Goal: Task Accomplishment & Management: Manage account settings

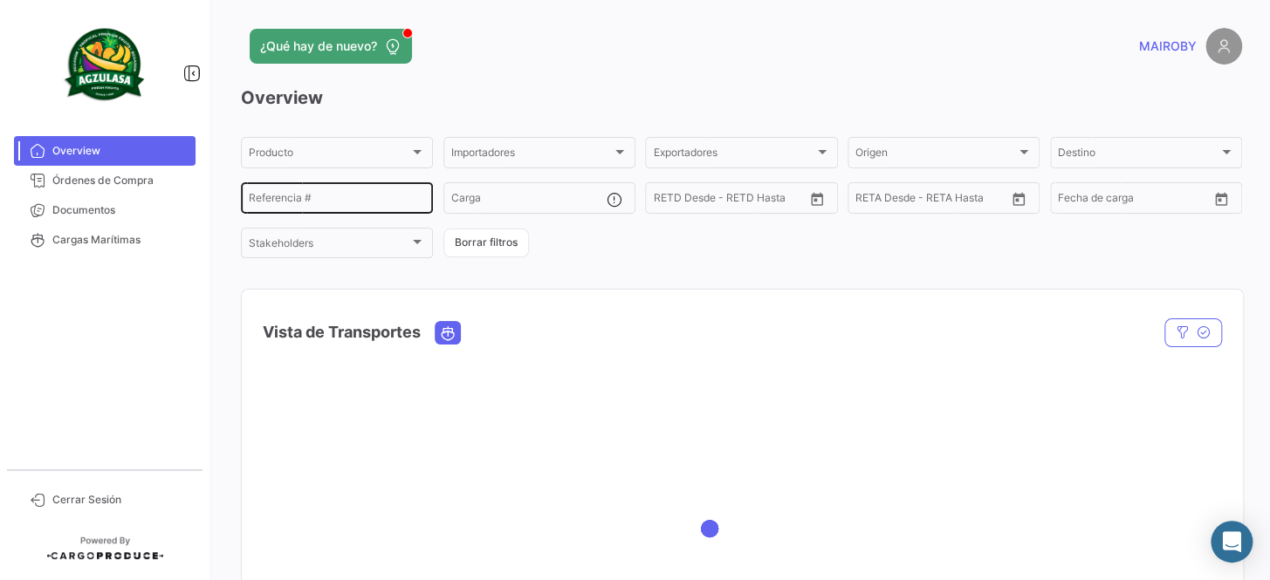
click at [368, 192] on div "Referencia #" at bounding box center [337, 197] width 176 height 34
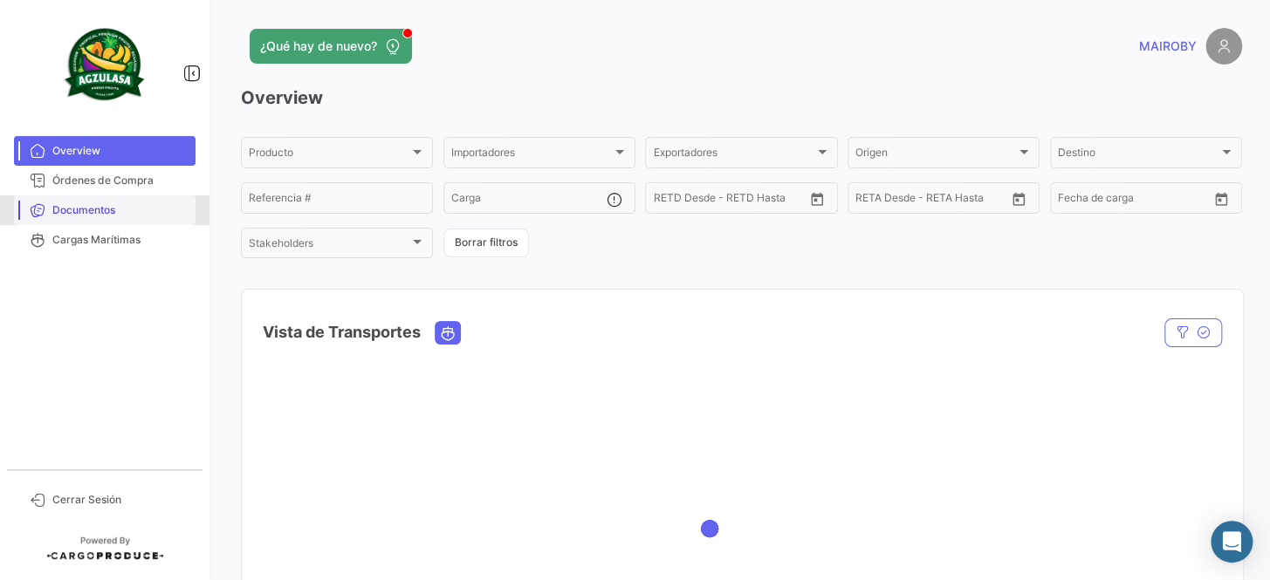
click at [99, 211] on span "Documentos" at bounding box center [120, 210] width 136 height 16
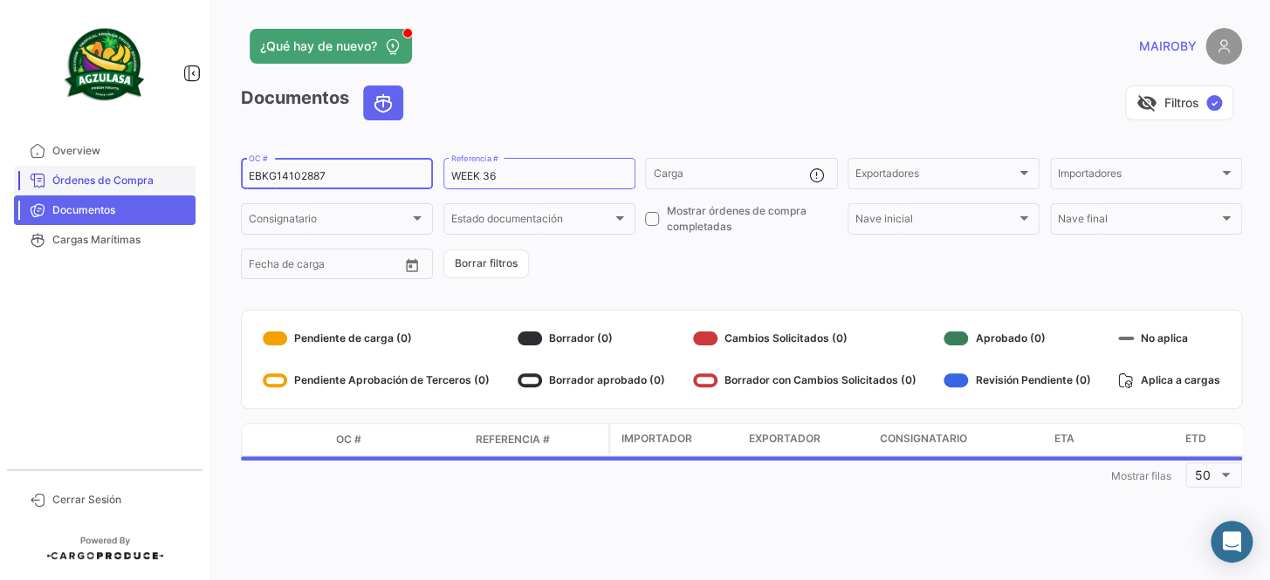
drag, startPoint x: 350, startPoint y: 172, endPoint x: 87, endPoint y: 172, distance: 262.6
click at [87, 172] on mat-sidenav-container "Overview Órdenes de Compra Documentos Cargas Marítimas Cerrar Sesión ¿Qué hay d…" at bounding box center [635, 290] width 1270 height 580
paste input "GYEF17964600"
type input "GYEF17964600"
drag, startPoint x: 521, startPoint y: 171, endPoint x: 492, endPoint y: 176, distance: 29.3
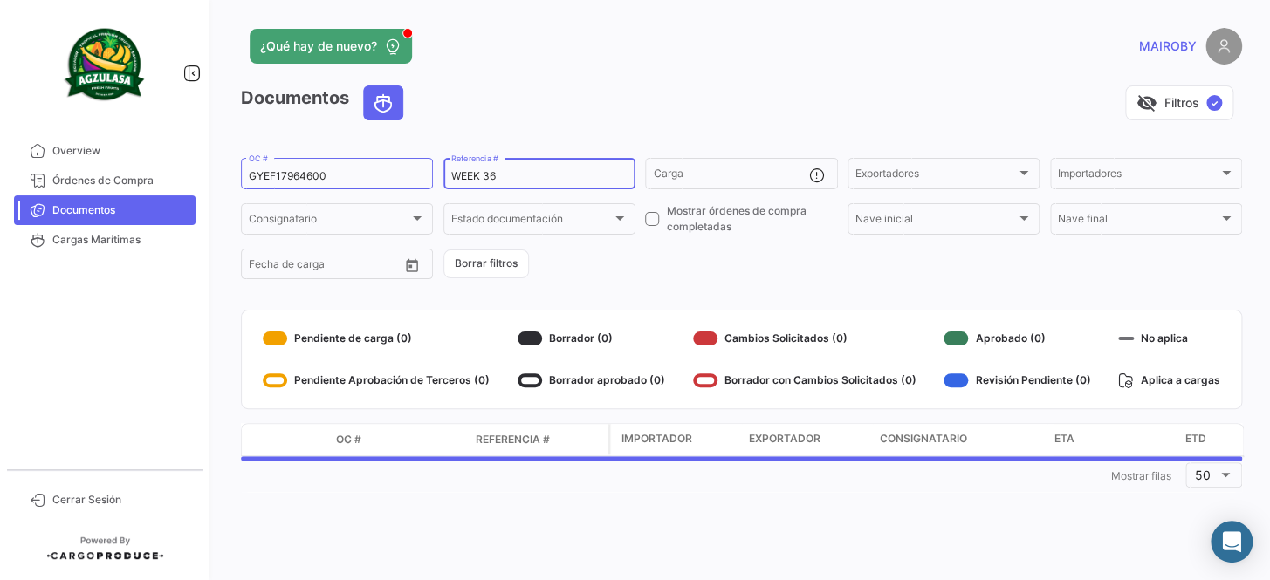
click at [492, 176] on input "WEEK 36" at bounding box center [539, 176] width 176 height 12
type input "WEEK 34"
click at [644, 296] on div "Documentos visibility_off Filtros ✓ GYEF17964600 OC # WEEK 34 Referencia # Carg…" at bounding box center [741, 289] width 1001 height 407
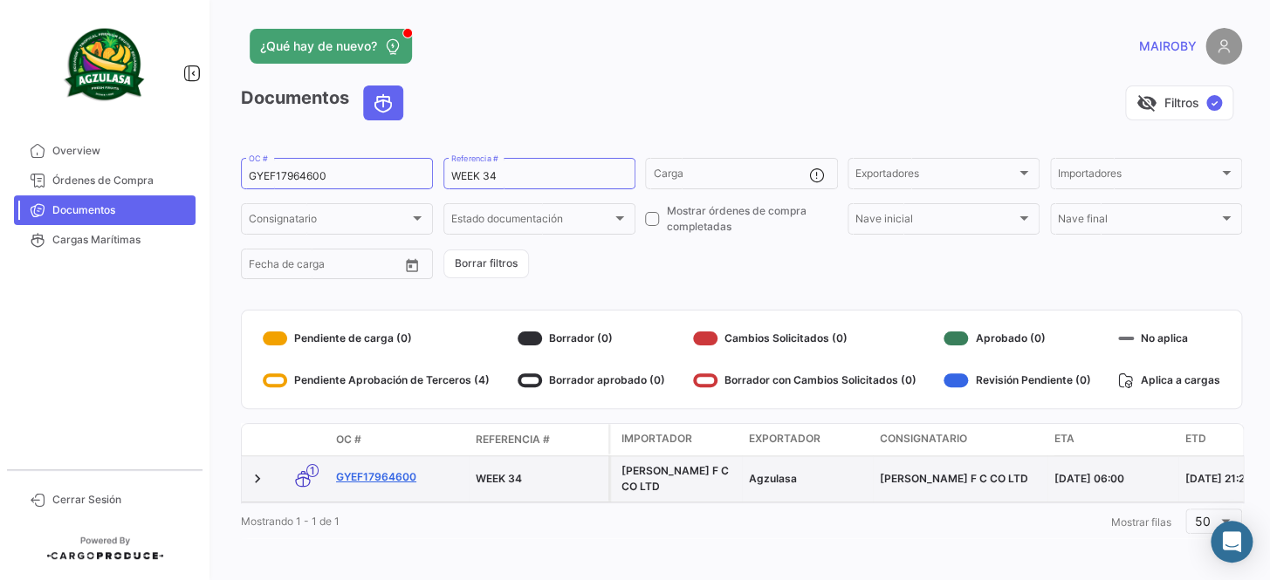
click at [378, 477] on link "GYEF17964600" at bounding box center [399, 477] width 126 height 16
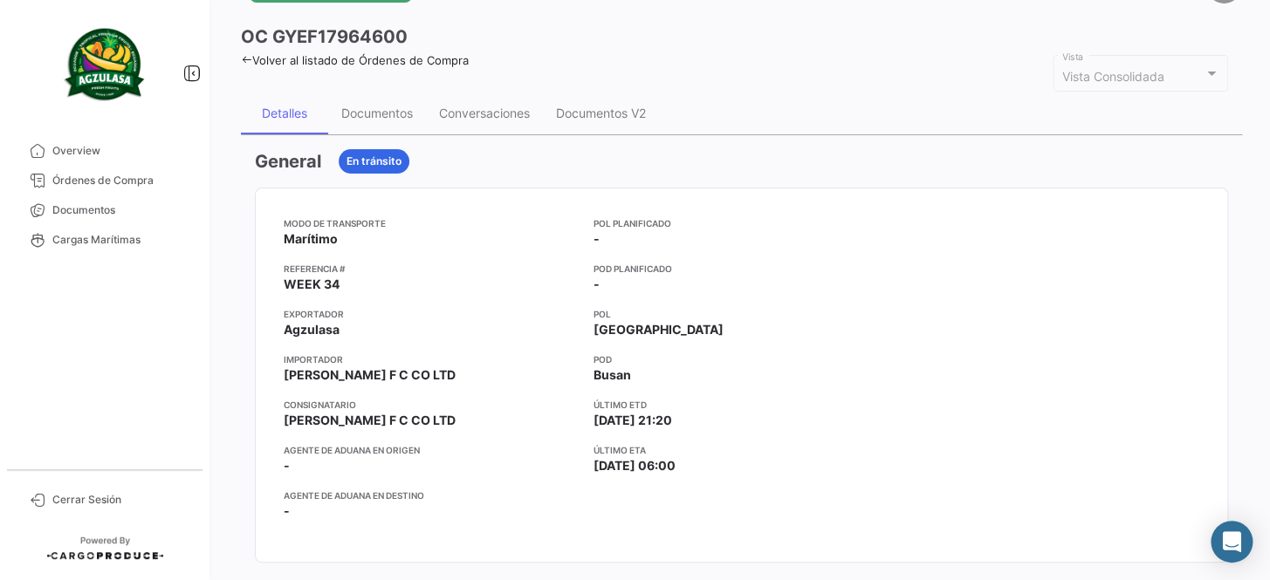
scroll to position [79, 0]
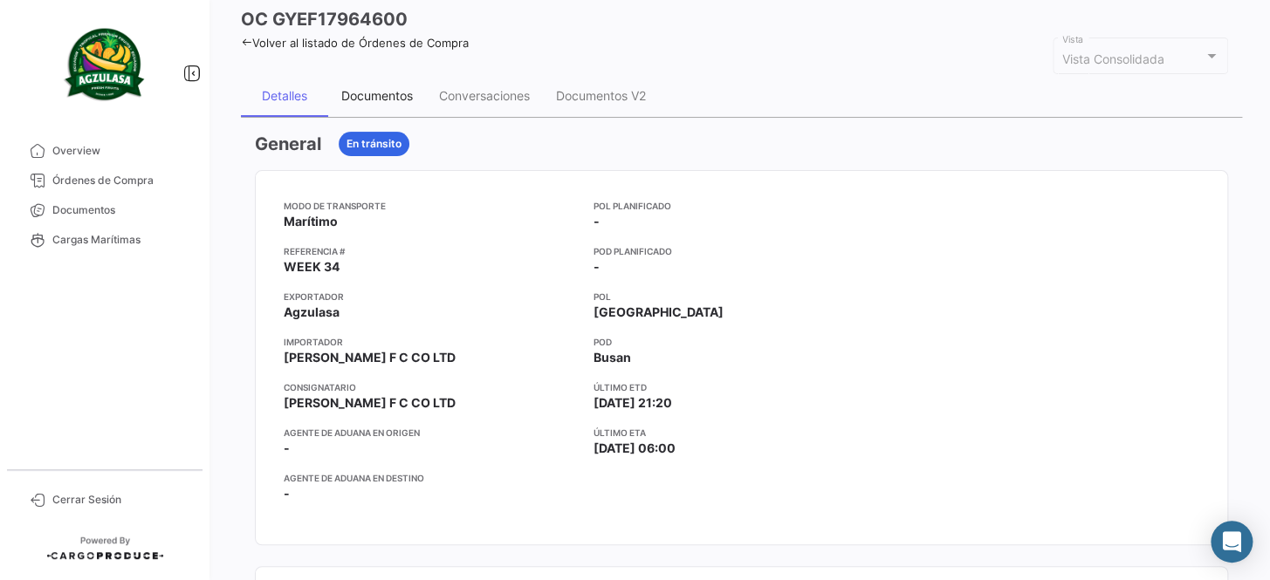
click at [380, 93] on div "Documentos" at bounding box center [377, 95] width 72 height 15
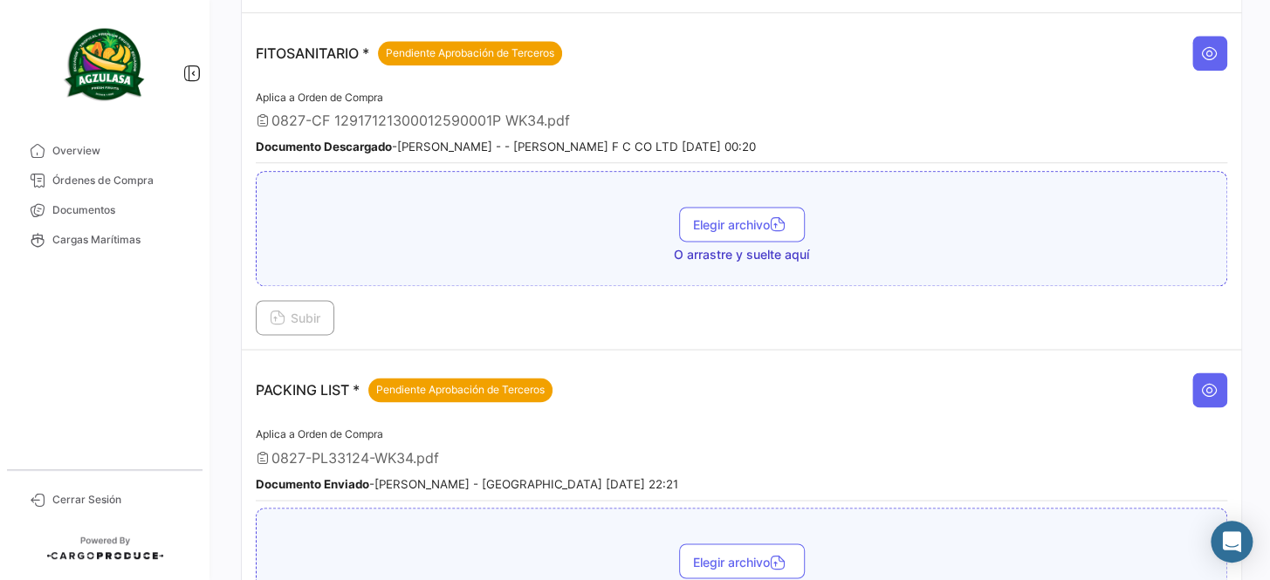
scroll to position [714, 0]
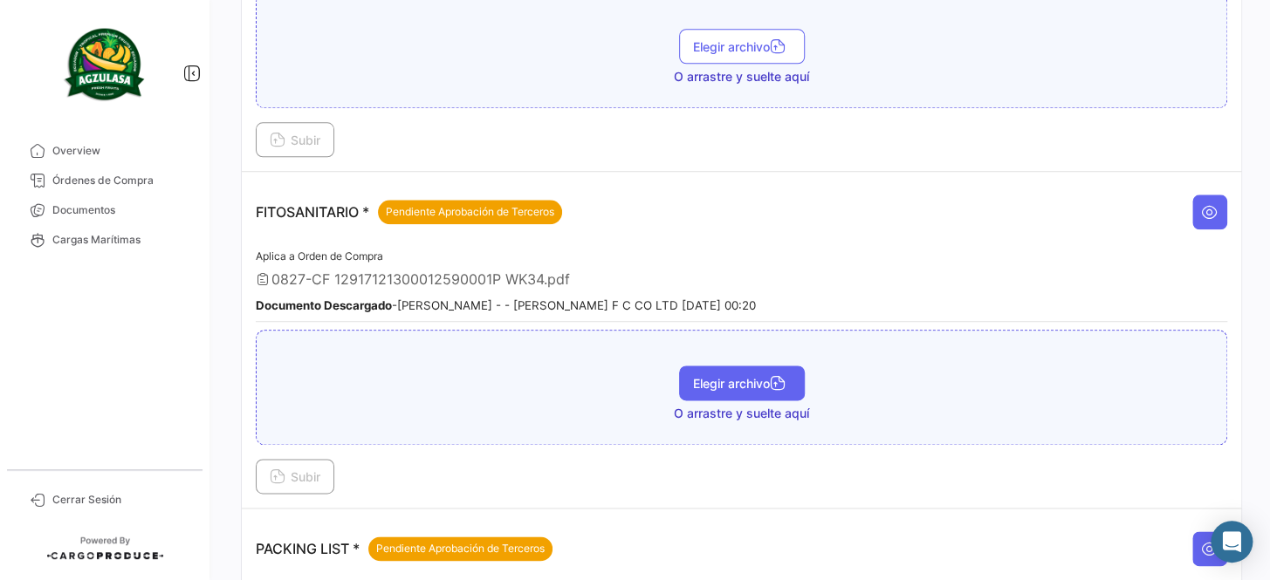
click at [710, 376] on span "Elegir archivo" at bounding box center [742, 383] width 98 height 15
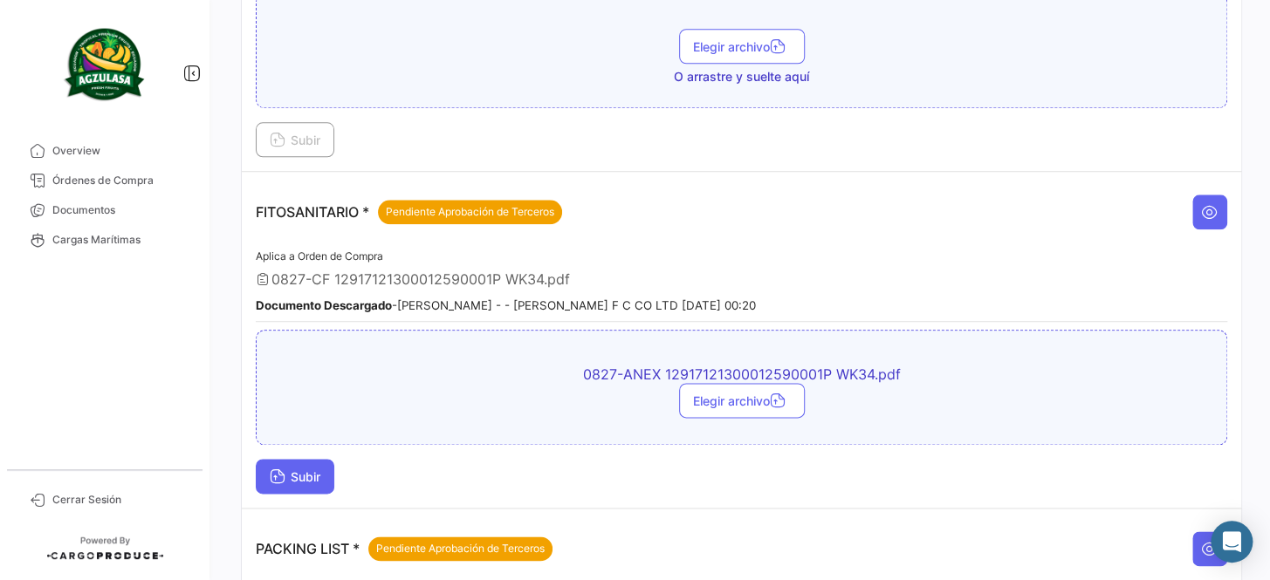
click at [289, 469] on span "Subir" at bounding box center [295, 476] width 51 height 15
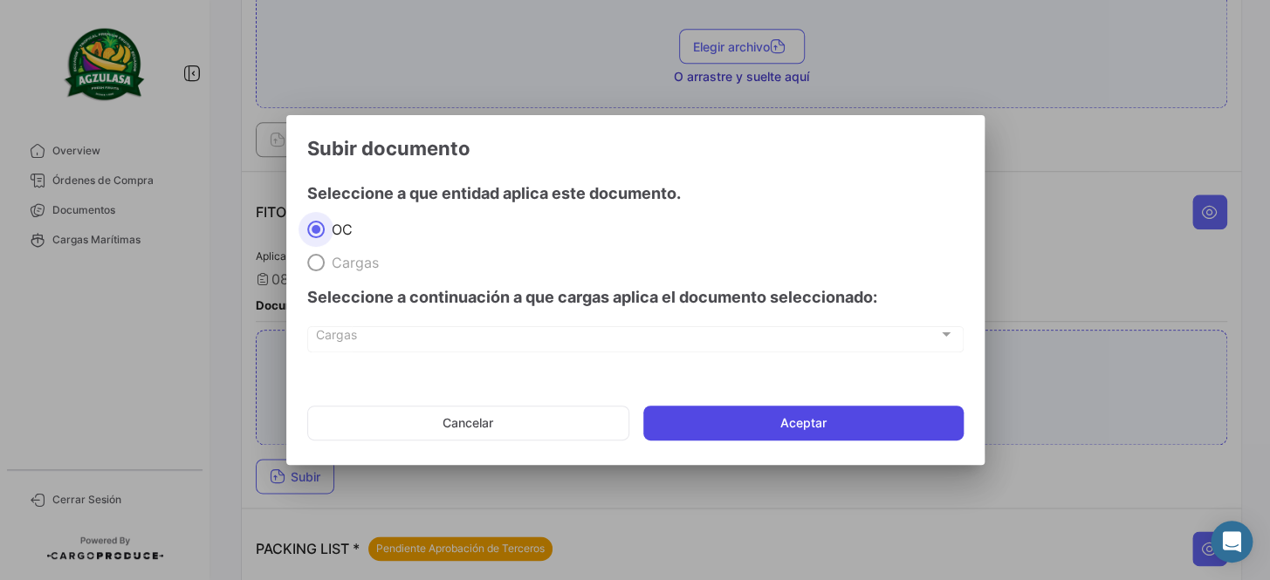
click at [767, 421] on button "Aceptar" at bounding box center [803, 423] width 320 height 35
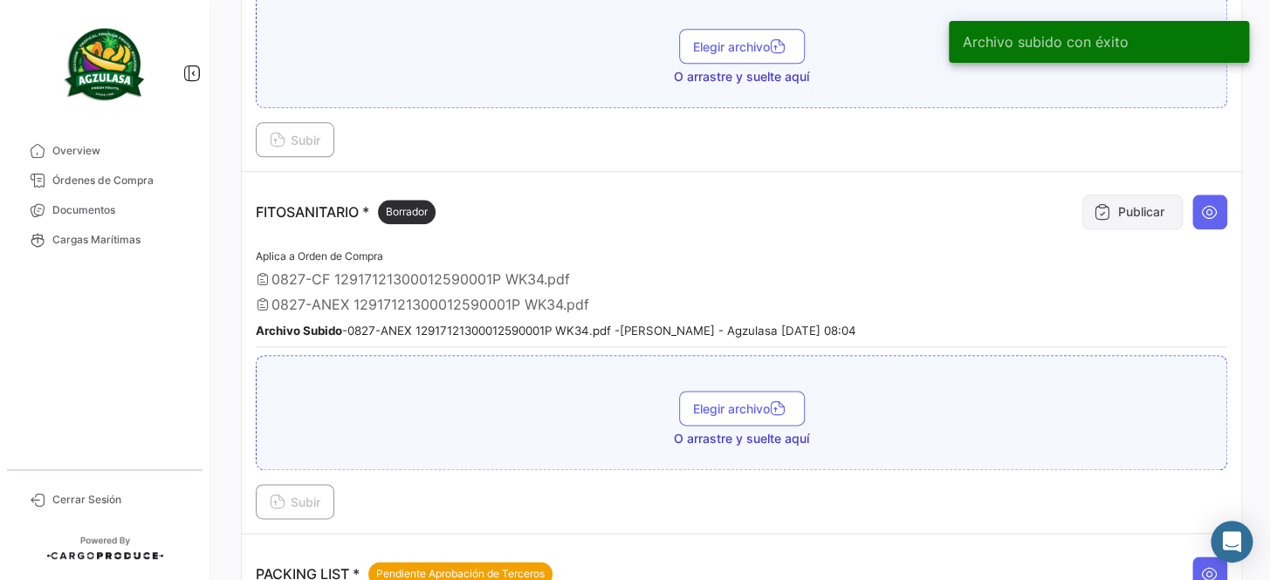
click at [1098, 206] on icon at bounding box center [1101, 211] width 17 height 17
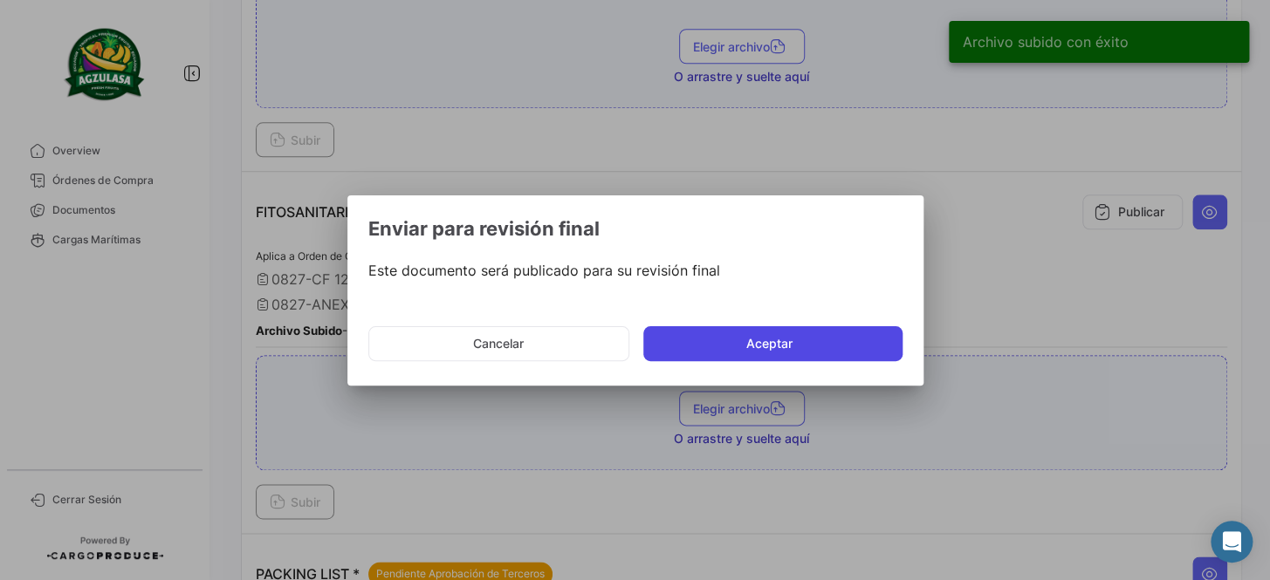
click at [673, 339] on button "Aceptar" at bounding box center [772, 343] width 259 height 35
